Goal: Task Accomplishment & Management: Manage account settings

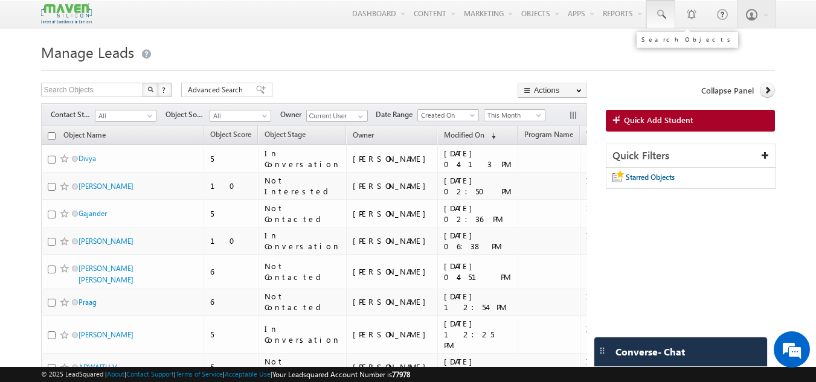
click at [655, 11] on link at bounding box center [660, 14] width 29 height 28
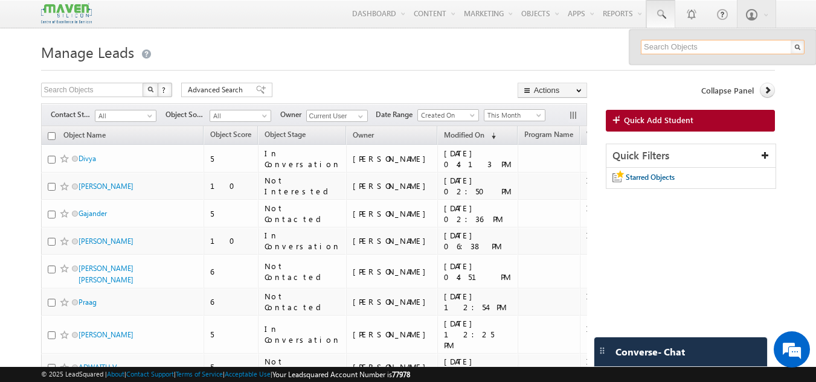
paste input "9758350140"
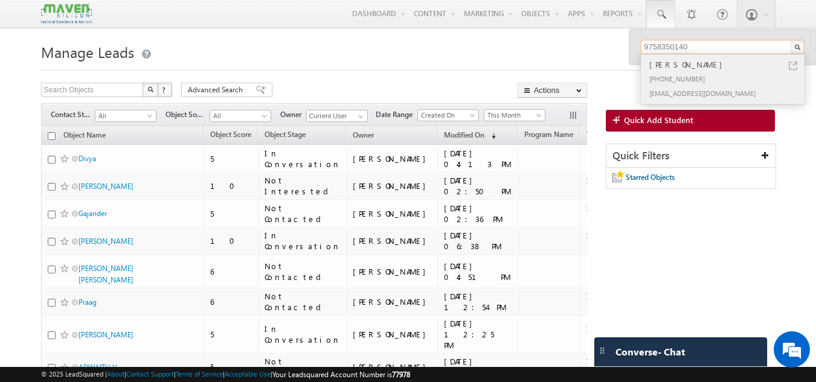
type input "9758350140"
click at [673, 65] on div "[PERSON_NAME]" at bounding box center [728, 64] width 162 height 13
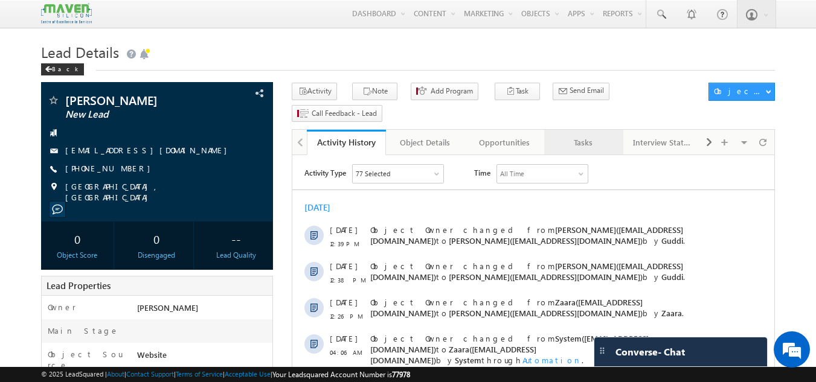
click at [594, 135] on div "Tasks" at bounding box center [583, 142] width 59 height 14
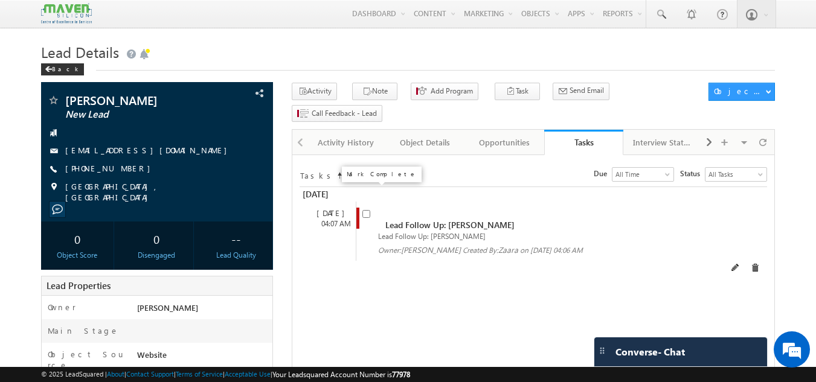
click at [368, 210] on input "checkbox" at bounding box center [366, 214] width 8 height 8
checkbox input "false"
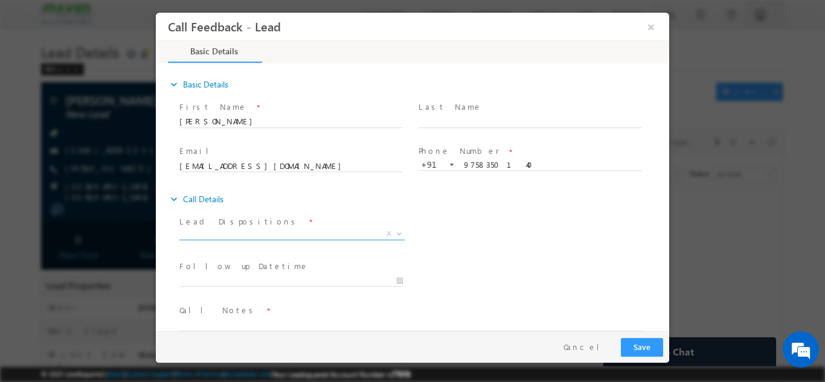
click at [256, 230] on span "X" at bounding box center [291, 234] width 225 height 12
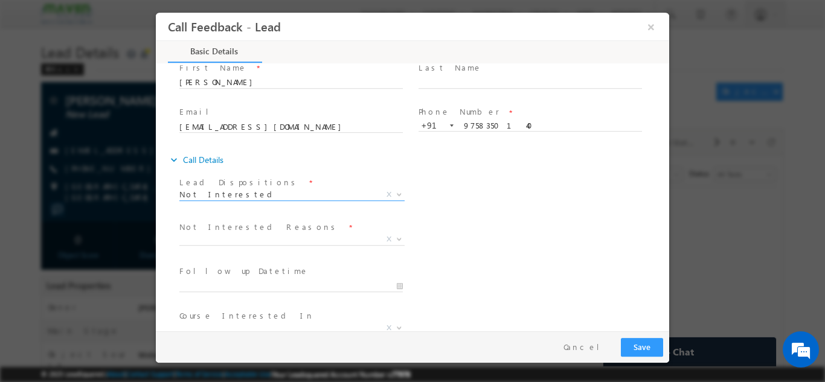
scroll to position [60, 0]
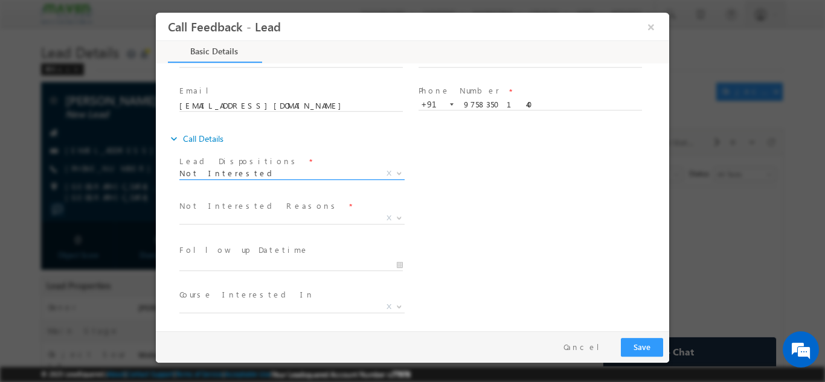
click at [226, 175] on span "Not Interested" at bounding box center [277, 172] width 196 height 11
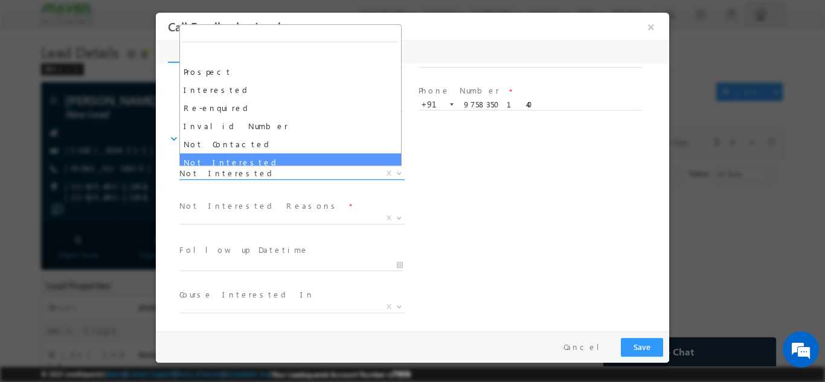
click at [226, 175] on span "Not Interested" at bounding box center [277, 172] width 196 height 11
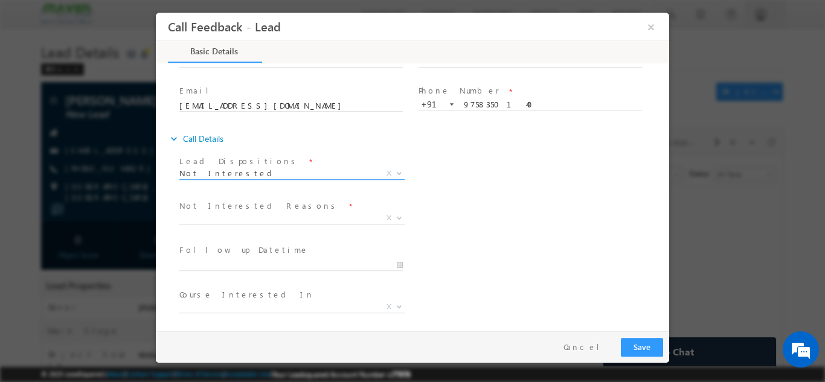
click at [231, 181] on span "Not Interested X" at bounding box center [291, 176] width 225 height 12
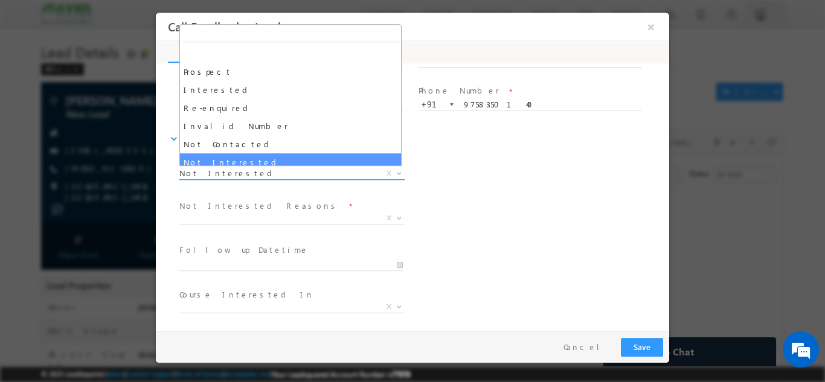
click at [231, 178] on span "Prospect Interested Re-enquired Invalid Number Not Contacted Not Interested In …" at bounding box center [296, 175] width 234 height 14
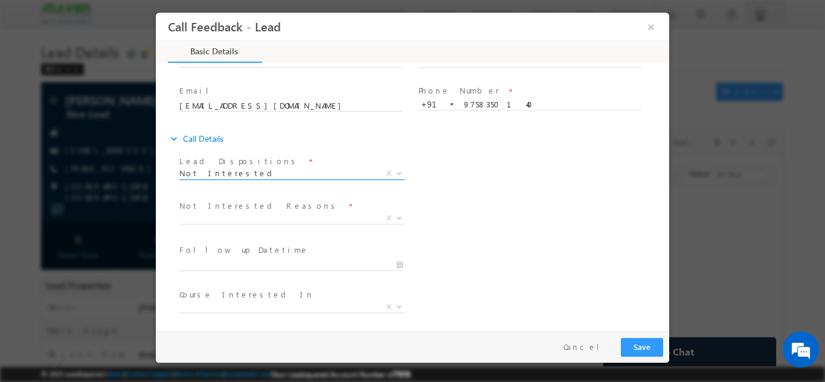
click at [231, 175] on span "Not Interested" at bounding box center [277, 172] width 196 height 11
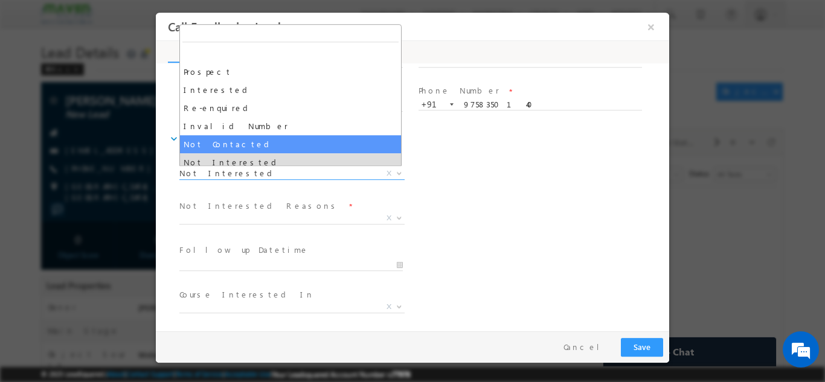
select select "Not Contacted"
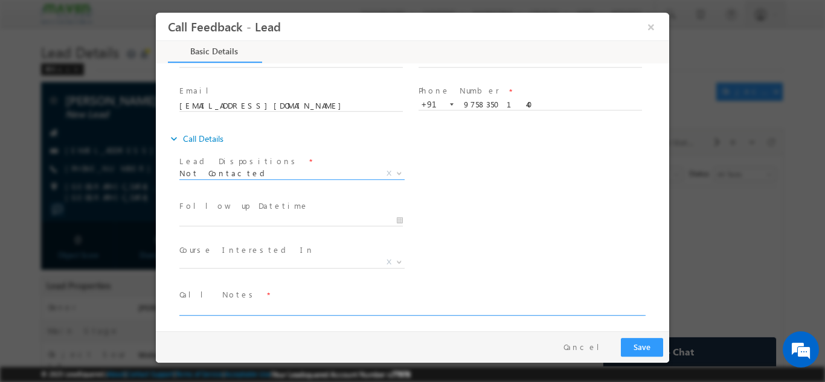
click at [243, 307] on textarea at bounding box center [411, 308] width 464 height 14
type textarea "DNP"
click at [652, 338] on button "Save" at bounding box center [642, 347] width 42 height 19
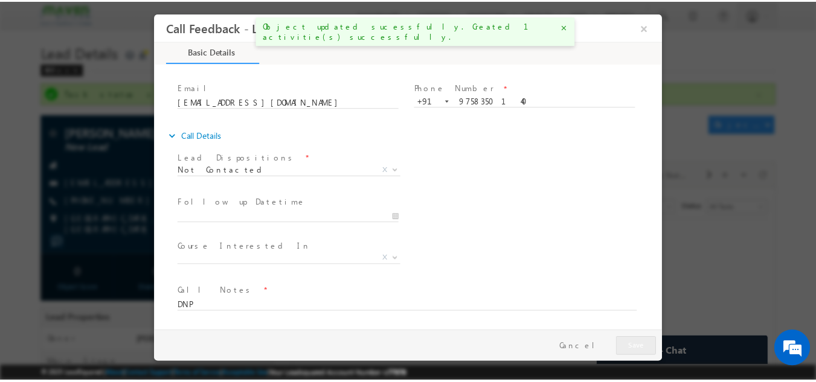
scroll to position [0, 0]
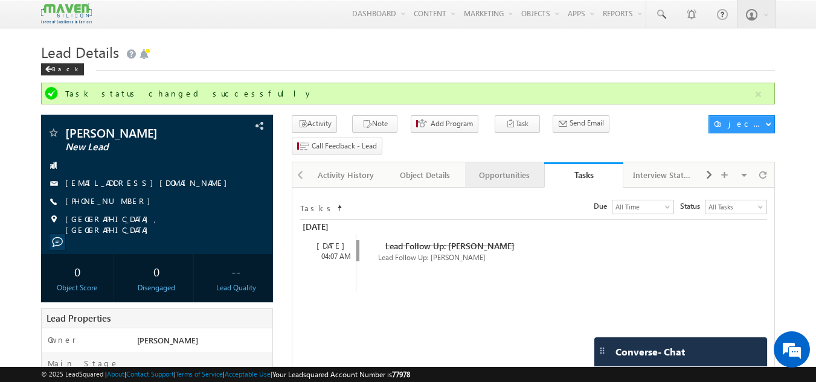
click at [492, 168] on div "Opportunities" at bounding box center [504, 175] width 59 height 14
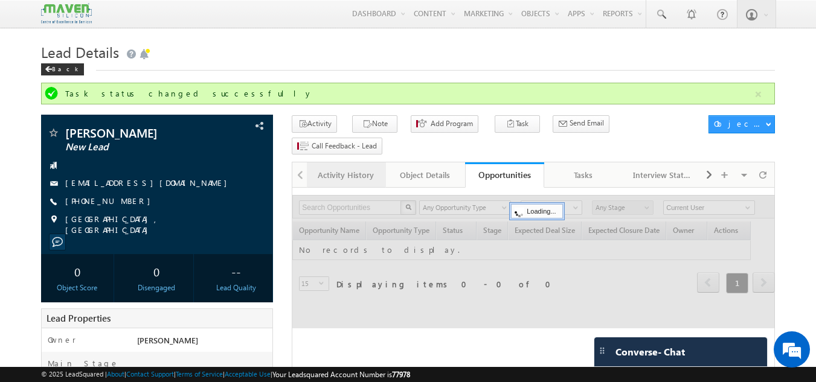
click at [350, 164] on link "Activity History" at bounding box center [346, 174] width 79 height 25
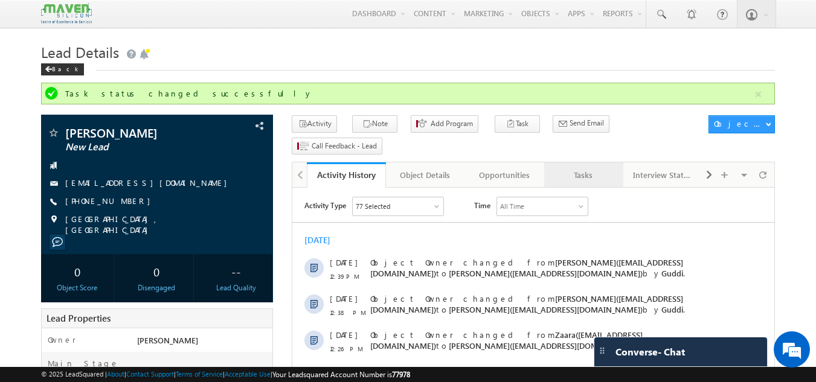
click at [589, 168] on div "Tasks" at bounding box center [583, 175] width 59 height 14
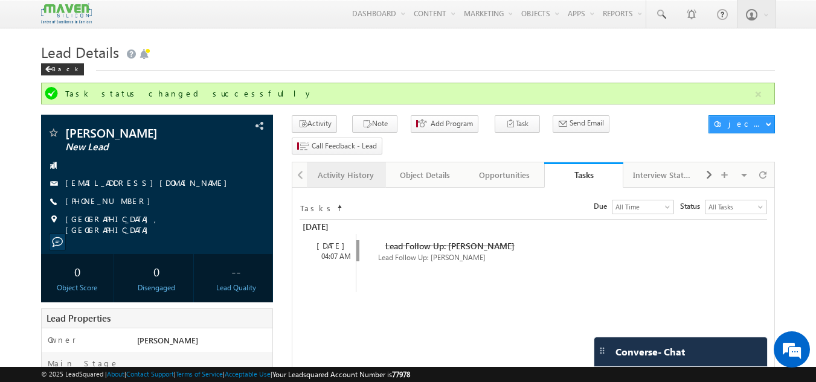
click at [342, 168] on div "Activity History" at bounding box center [345, 175] width 59 height 14
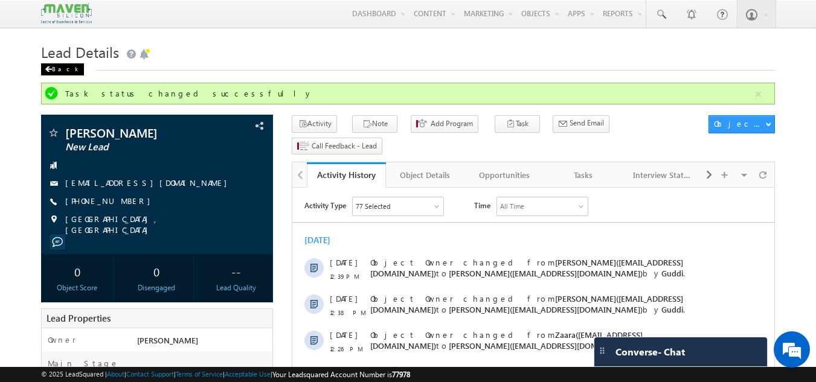
click at [54, 68] on div "Back" at bounding box center [62, 69] width 43 height 12
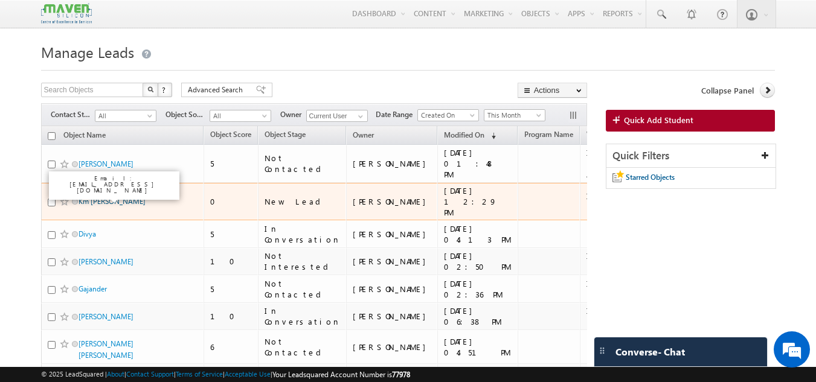
click at [98, 197] on link "Km Anchal" at bounding box center [112, 201] width 67 height 9
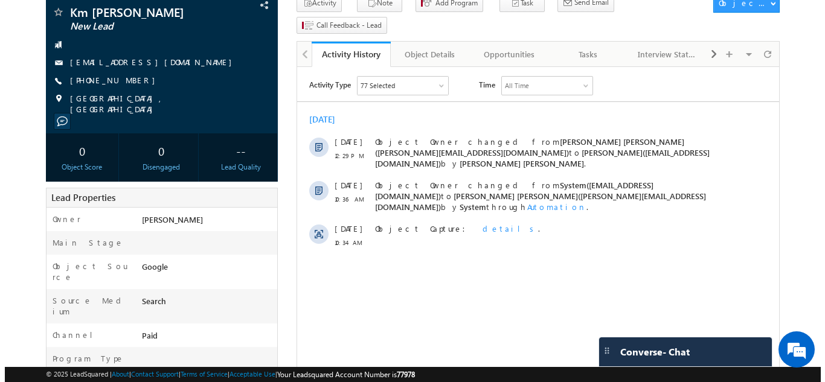
scroll to position [60, 0]
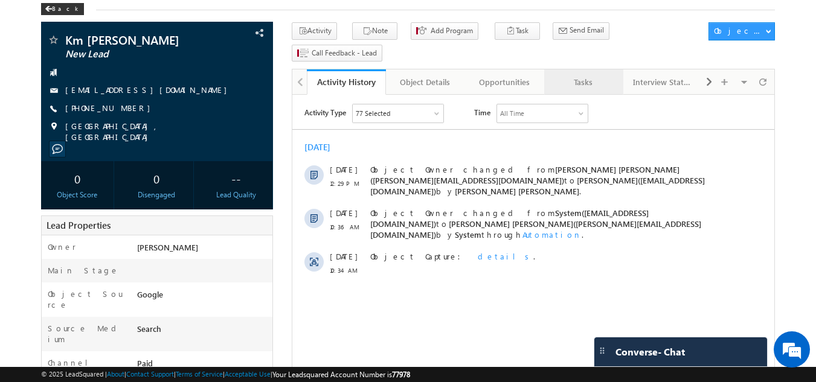
click at [574, 75] on div "Tasks" at bounding box center [583, 82] width 59 height 14
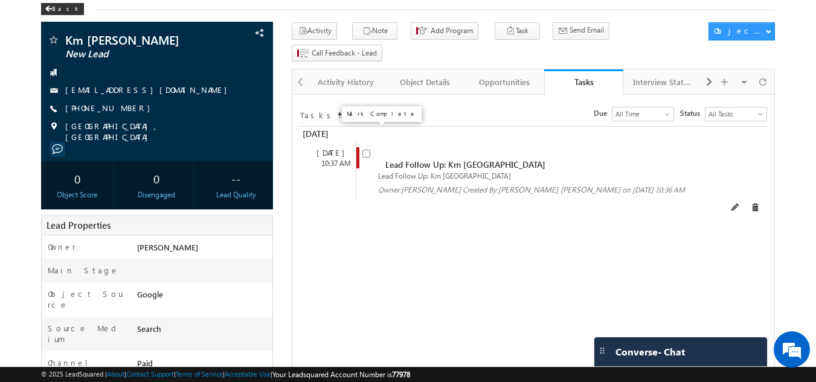
click at [368, 150] on input "checkbox" at bounding box center [366, 154] width 8 height 8
checkbox input "false"
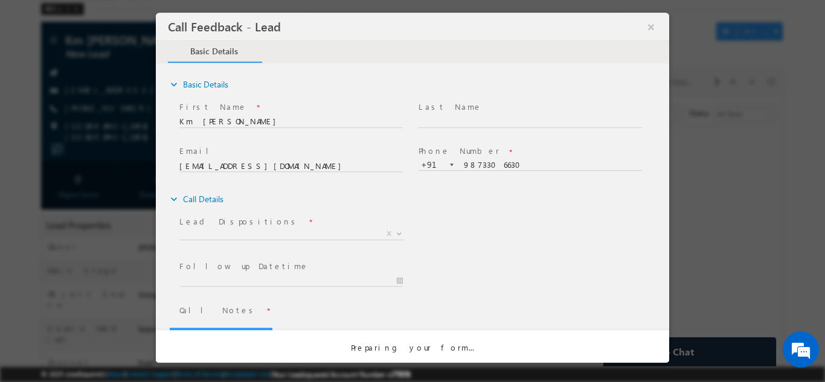
scroll to position [0, 0]
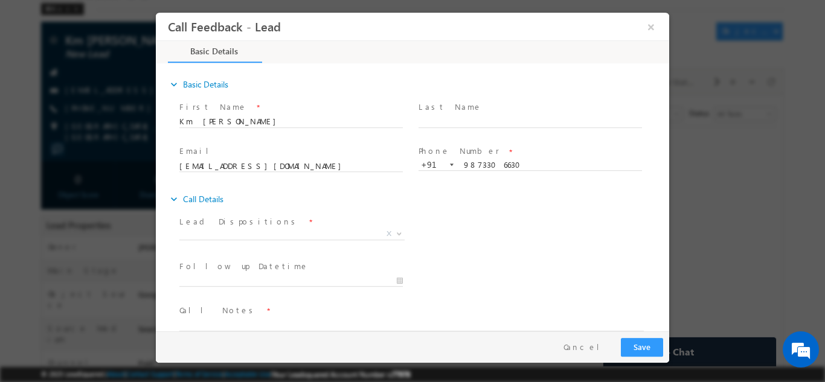
click at [0, 130] on div at bounding box center [412, 191] width 825 height 382
click at [24, 91] on div at bounding box center [412, 191] width 825 height 382
click at [649, 26] on button "×" at bounding box center [651, 26] width 21 height 22
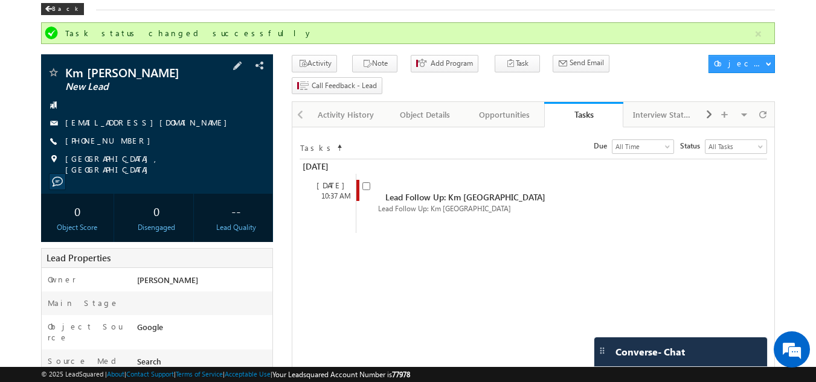
click at [237, 68] on div "Km Anchal New Lead" at bounding box center [157, 72] width 220 height 12
click at [240, 68] on span at bounding box center [237, 65] width 13 height 13
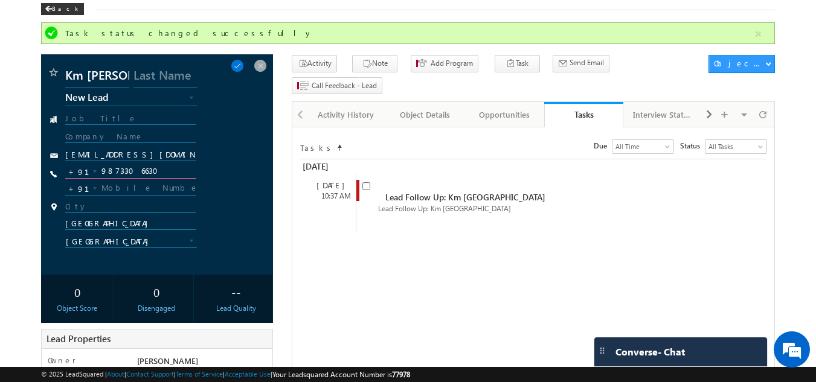
click at [161, 169] on input "9873306630" at bounding box center [131, 171] width 132 height 14
click at [263, 67] on span at bounding box center [260, 65] width 13 height 13
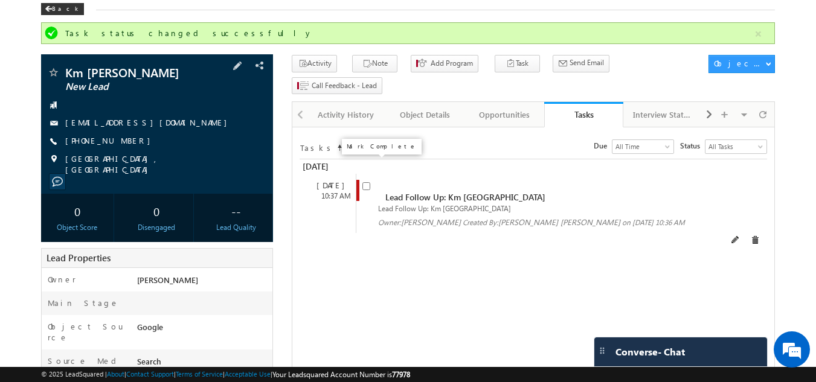
click at [368, 182] on input "checkbox" at bounding box center [366, 186] width 8 height 8
checkbox input "false"
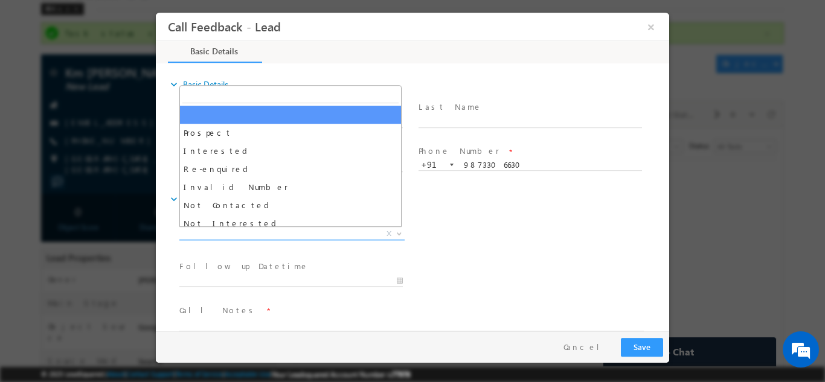
click at [261, 234] on span "X" at bounding box center [291, 234] width 225 height 12
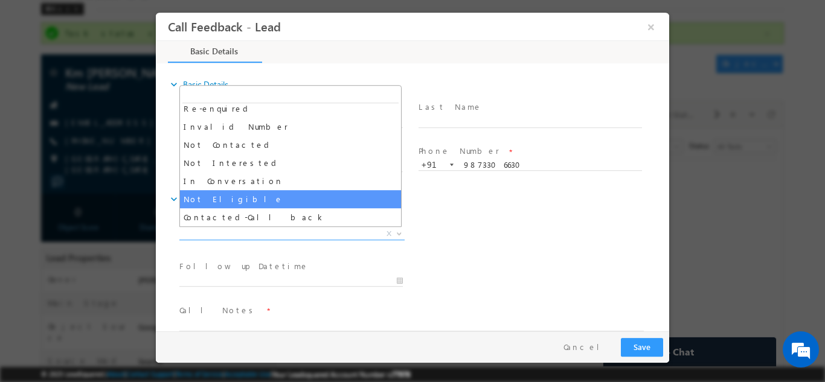
scroll to position [115, 0]
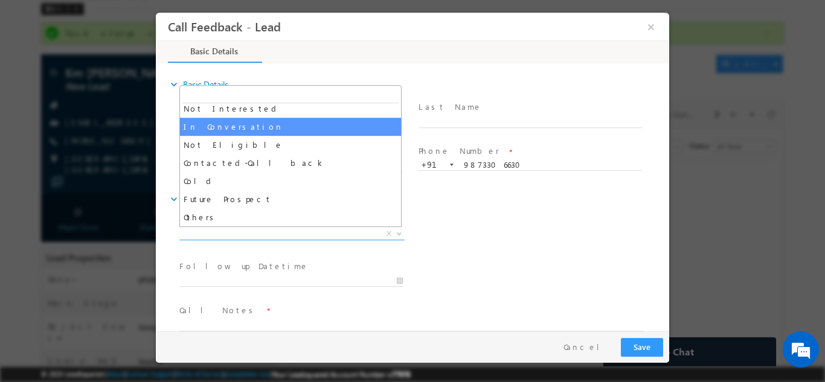
select select "In Conversation"
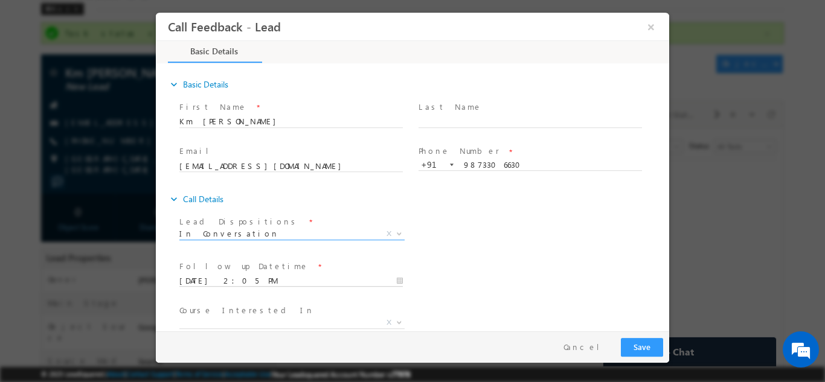
click at [247, 277] on input "26/09/2025 2:05 PM" at bounding box center [290, 281] width 223 height 12
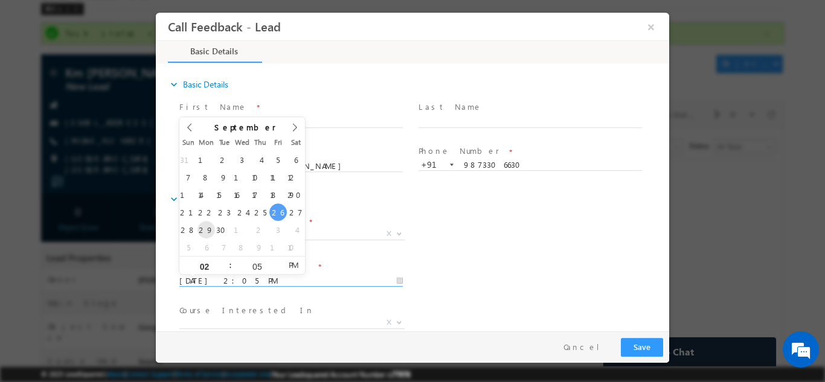
type input "29/09/2025 2:05 PM"
click at [262, 264] on input "05" at bounding box center [257, 266] width 50 height 8
type input "30"
click at [291, 267] on span "PM" at bounding box center [293, 264] width 22 height 18
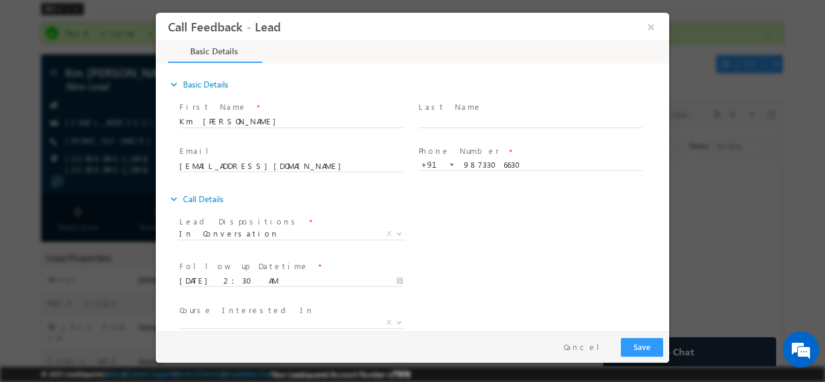
click at [479, 274] on div "Follow up Datetime * 29/09/2025 2:30 AM Program Type * Long Term Short Term X" at bounding box center [423, 279] width 492 height 45
click at [237, 282] on input "29/09/2025 2:30 AM" at bounding box center [290, 281] width 223 height 12
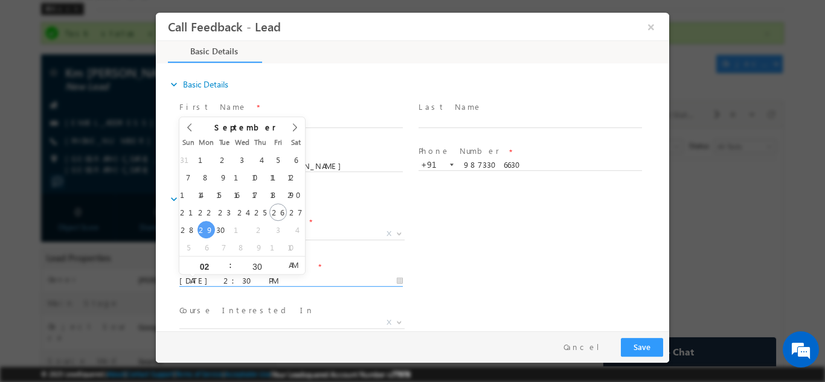
click at [294, 262] on span "AM" at bounding box center [293, 264] width 22 height 18
click at [297, 265] on span "AM" at bounding box center [293, 264] width 22 height 18
type input "29/09/2025 2:30 PM"
click at [297, 262] on span "AM" at bounding box center [293, 264] width 22 height 18
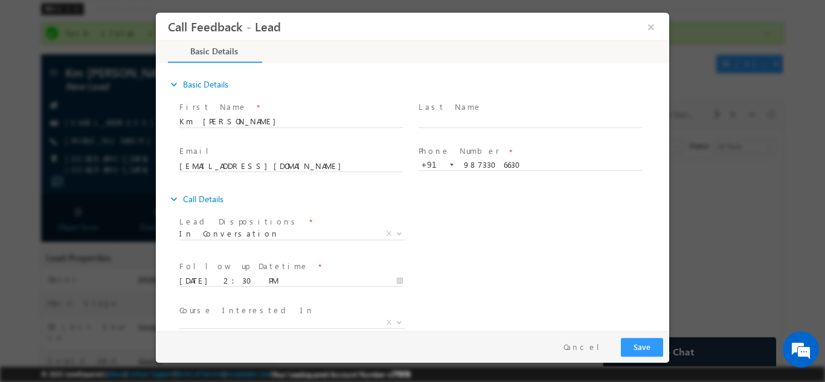
click at [467, 290] on div "Follow up Datetime * 29/09/2025 2:30 PM Program Type * Long Term Short Term X" at bounding box center [423, 279] width 492 height 45
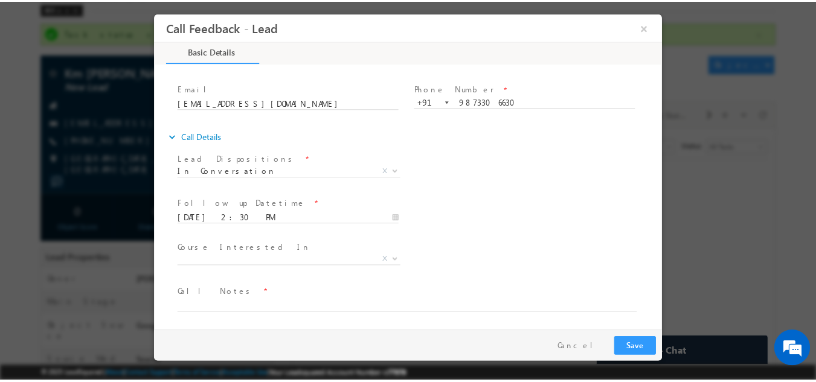
scroll to position [64, 0]
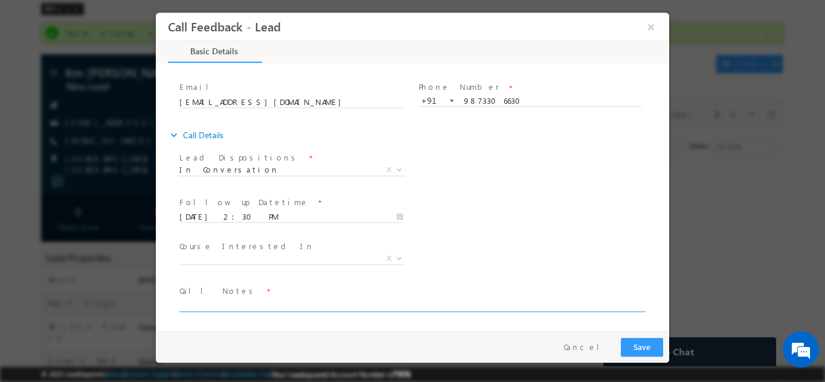
click at [228, 303] on textarea at bounding box center [411, 305] width 464 height 14
click at [298, 303] on textarea "23 pass out, working as emb. eng. , sent details" at bounding box center [411, 305] width 464 height 14
click at [394, 297] on span "Call Notes *" at bounding box center [404, 290] width 451 height 13
click at [387, 304] on textarea "23 pass out, working as emb. eng. 1-2 years, sent details" at bounding box center [411, 305] width 464 height 14
type textarea "23 pass out, working as emb. eng. 1-2 years, sent details, will discuss with pa…"
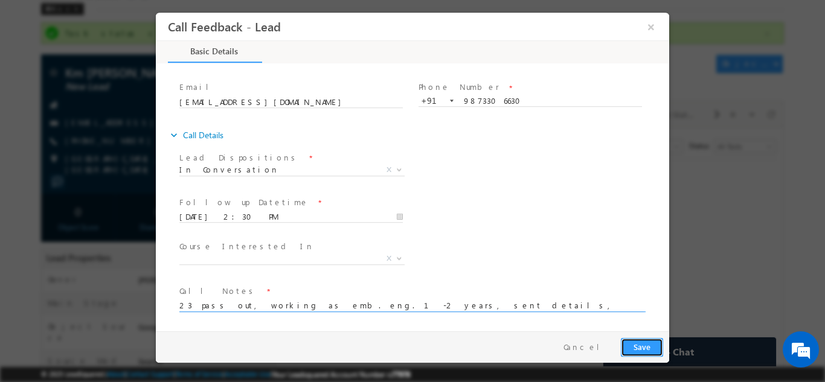
click at [649, 346] on button "Save" at bounding box center [642, 347] width 42 height 19
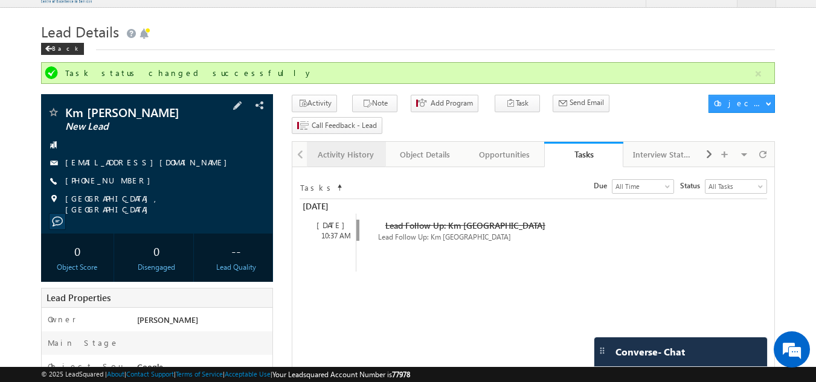
scroll to position [0, 0]
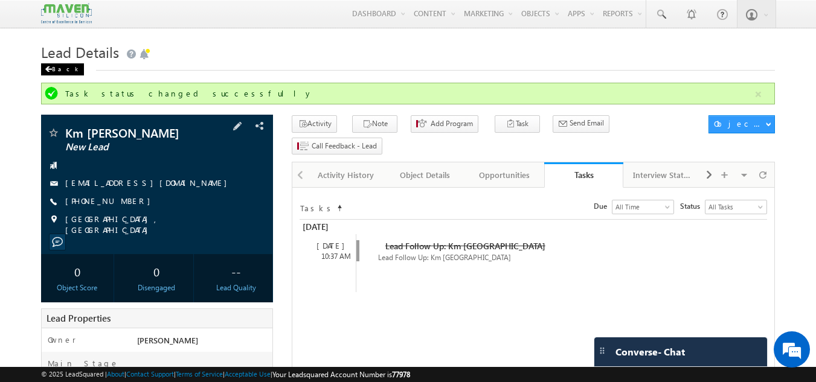
click at [54, 68] on div "Back" at bounding box center [62, 69] width 43 height 12
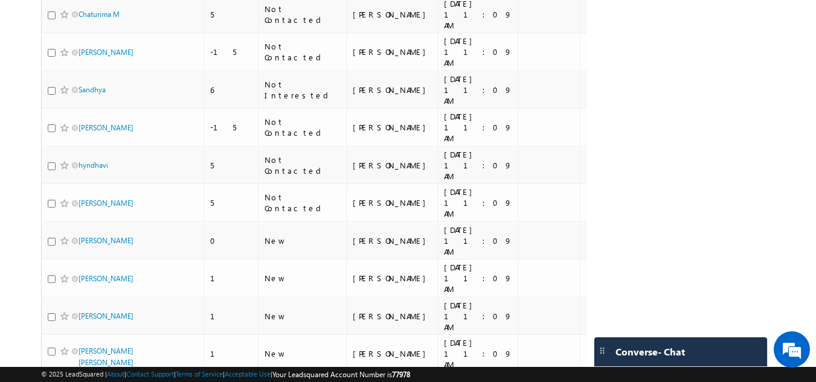
scroll to position [1993, 0]
